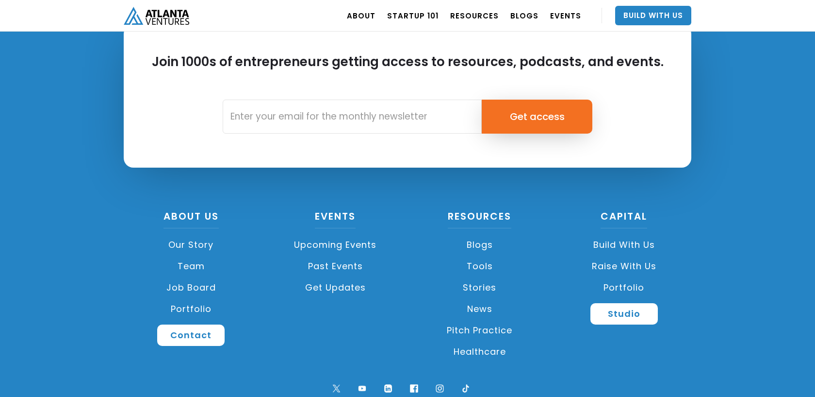
scroll to position [2318, 0]
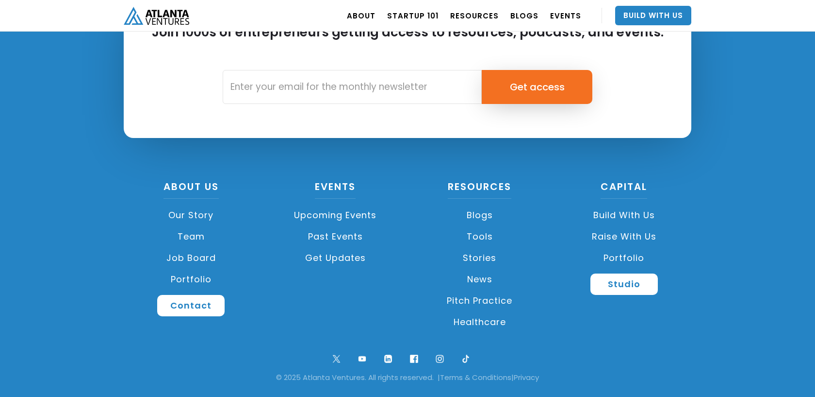
click at [189, 254] on link "Job Board" at bounding box center [191, 257] width 135 height 21
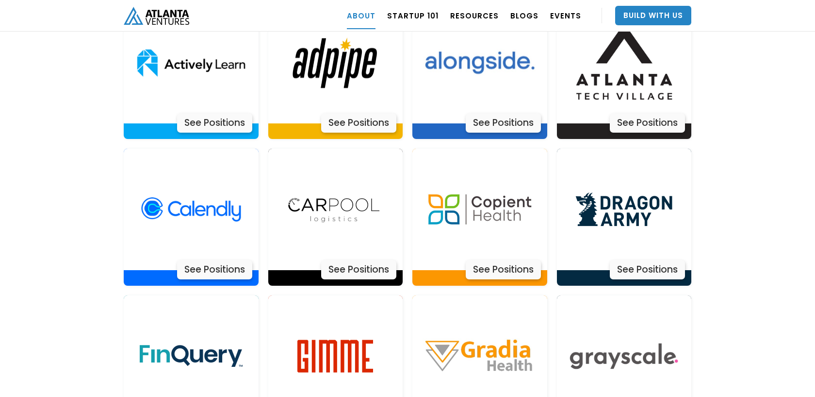
scroll to position [2101, 0]
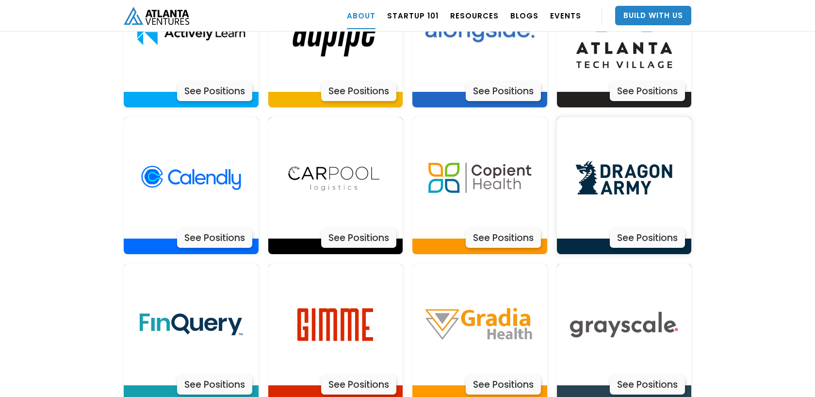
click at [640, 228] on div "See Positions" at bounding box center [647, 237] width 75 height 19
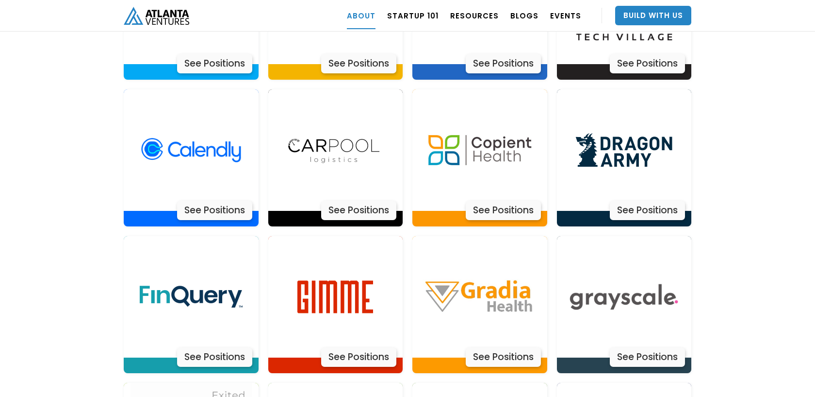
scroll to position [2130, 0]
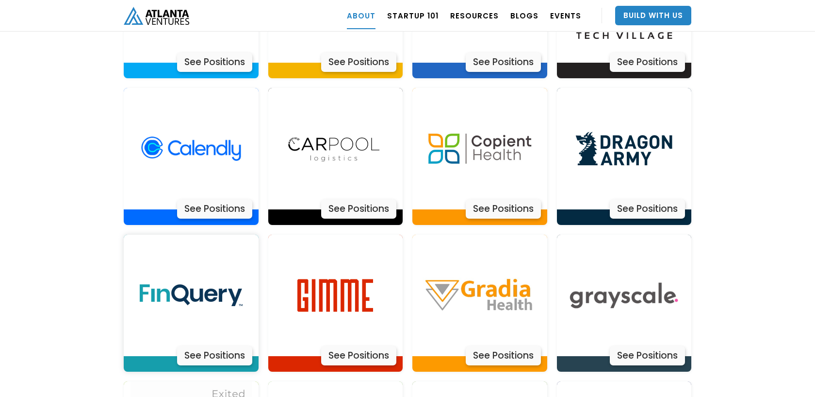
click at [206, 346] on div "See Positions" at bounding box center [214, 355] width 75 height 19
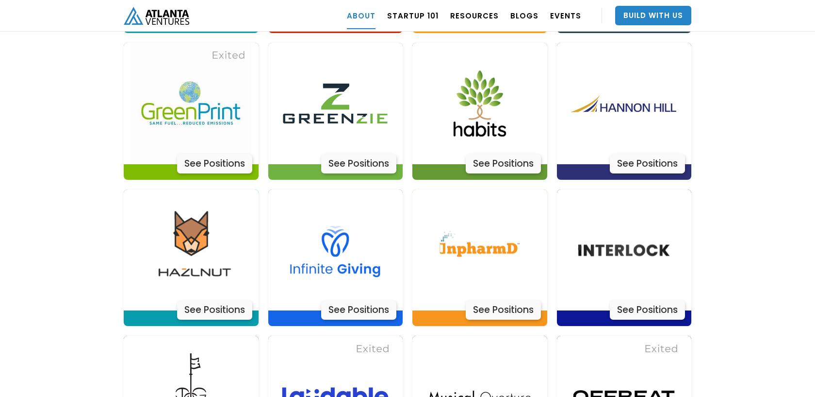
scroll to position [2470, 0]
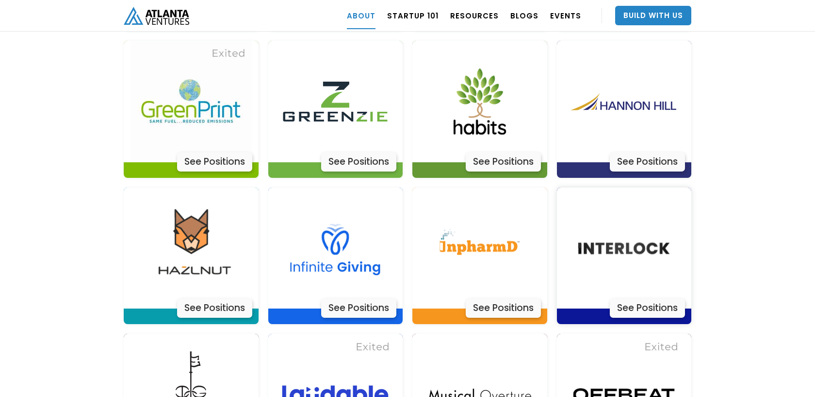
click at [646, 298] on div "See Positions" at bounding box center [647, 307] width 75 height 19
click at [644, 298] on div "See Positions" at bounding box center [647, 307] width 75 height 19
